Goal: Information Seeking & Learning: Learn about a topic

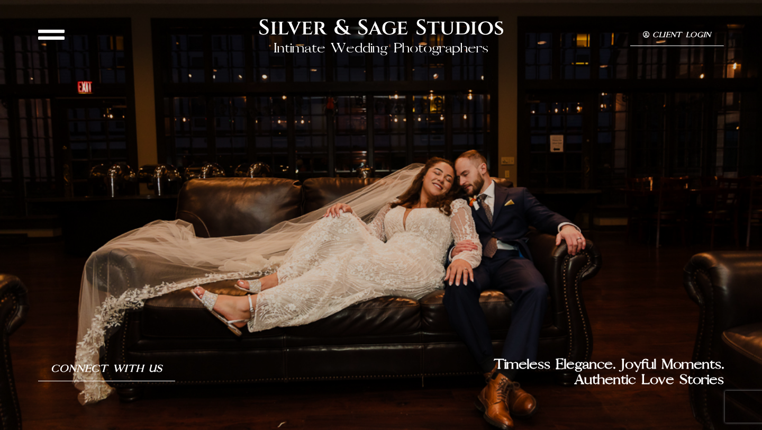
click at [60, 34] on icon at bounding box center [51, 34] width 26 height 26
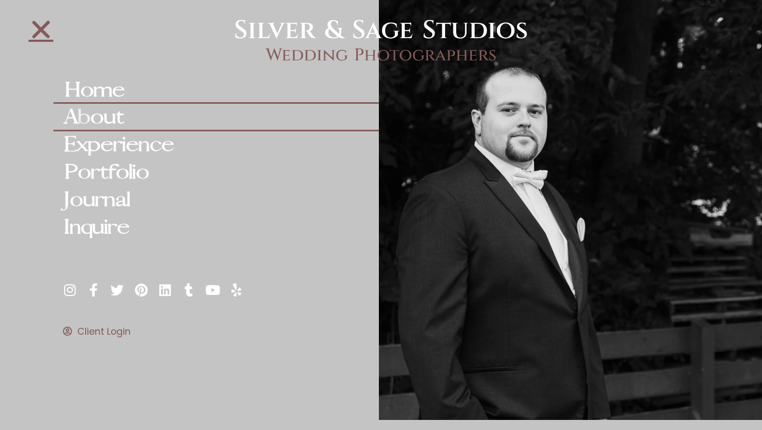
click at [103, 107] on link "About" at bounding box center [216, 118] width 326 height 28
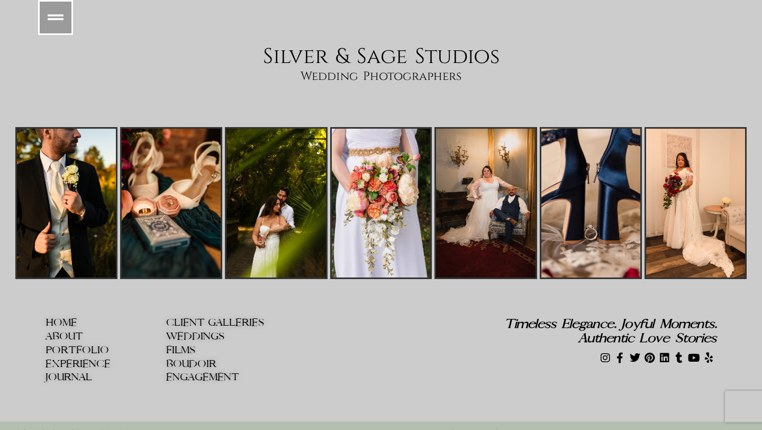
scroll to position [5080, 0]
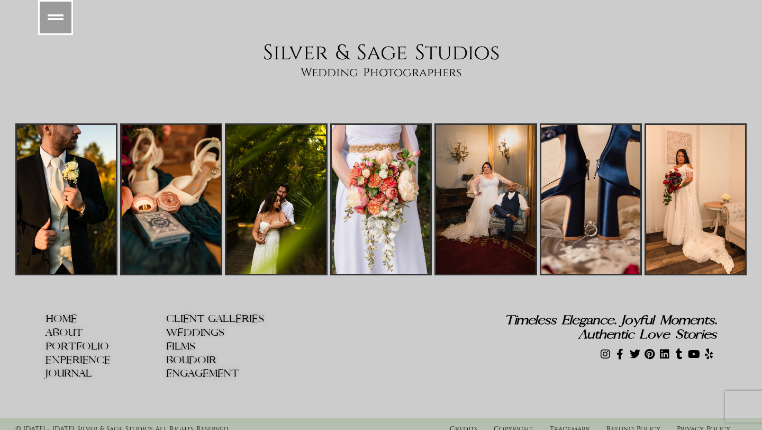
click at [174, 327] on span "WEDDINGS" at bounding box center [195, 332] width 58 height 11
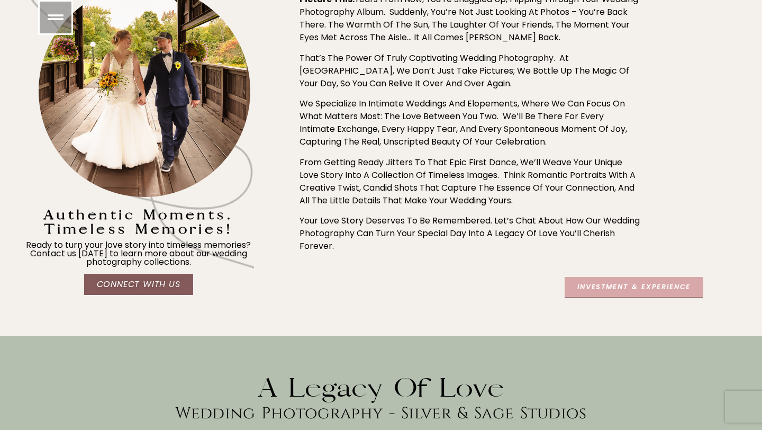
scroll to position [467, 0]
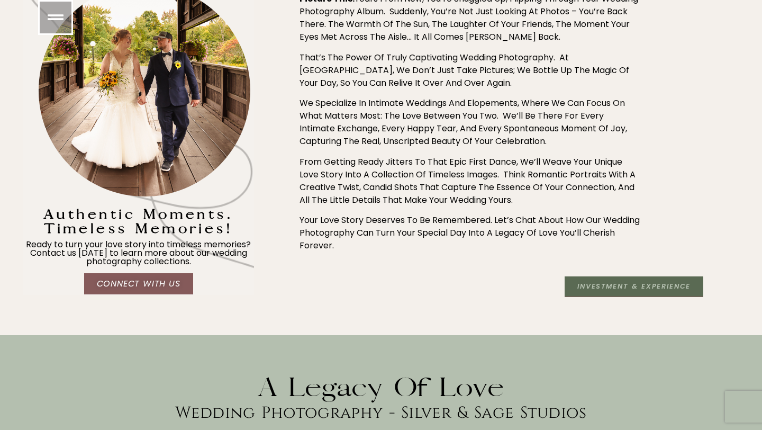
click at [594, 283] on span "Investment & Experience" at bounding box center [634, 286] width 113 height 7
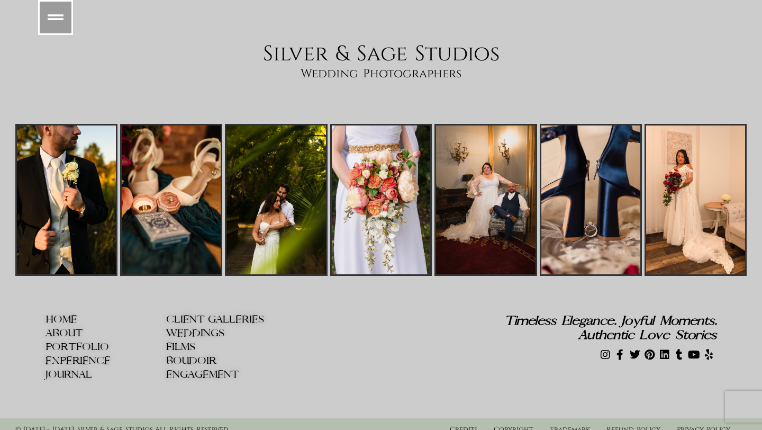
scroll to position [5521, 0]
